Goal: Register for event/course

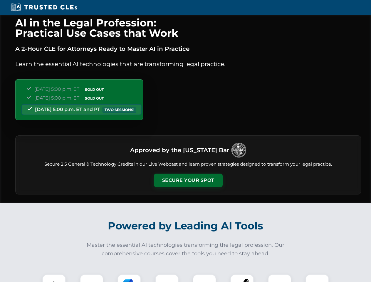
click at [188, 180] on button "Secure Your Spot" at bounding box center [188, 181] width 69 height 14
click at [54, 278] on img at bounding box center [54, 286] width 17 height 17
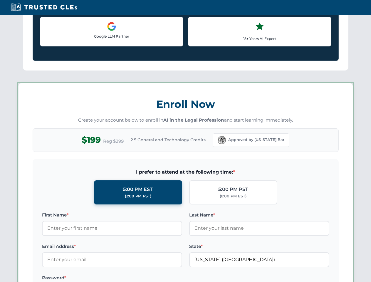
click at [167, 278] on label "Password *" at bounding box center [112, 277] width 140 height 7
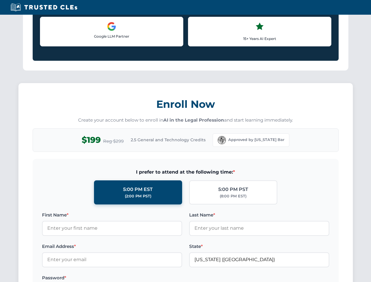
scroll to position [577, 0]
